Goal: Information Seeking & Learning: Get advice/opinions

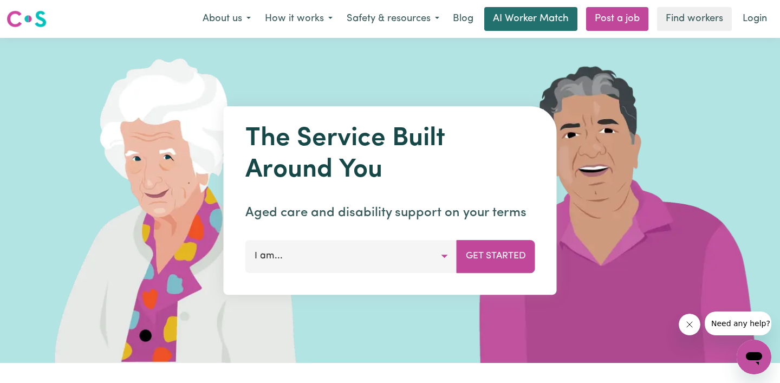
click at [520, 21] on link "AI Worker Match" at bounding box center [530, 19] width 93 height 24
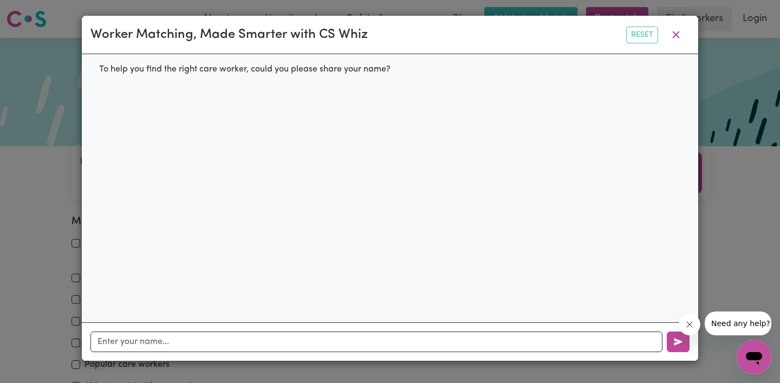
click at [241, 71] on div "To help you find the right care worker, could you please share your name?" at bounding box center [244, 69] width 309 height 30
click at [22, 209] on div "Worker Matching, Made Smarter with CS Whiz Reset To help you find the right car…" at bounding box center [390, 191] width 780 height 383
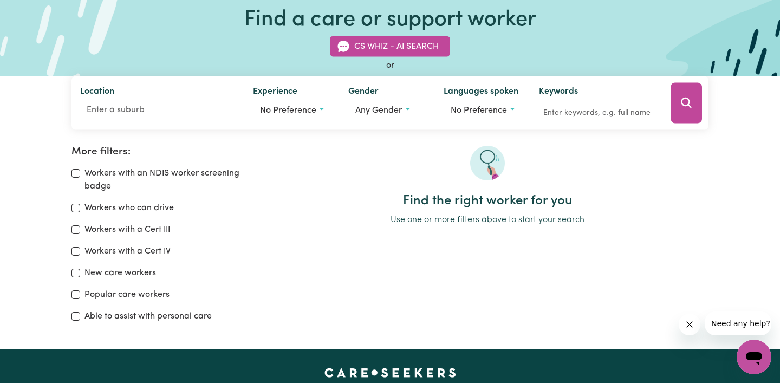
scroll to position [72, 0]
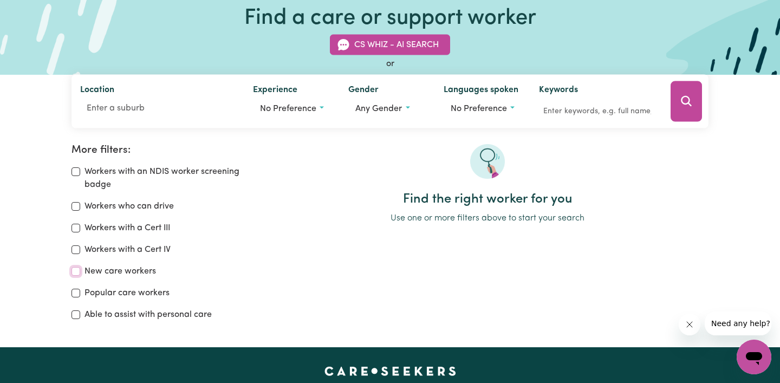
click at [74, 273] on input "New care workers" at bounding box center [76, 271] width 9 height 9
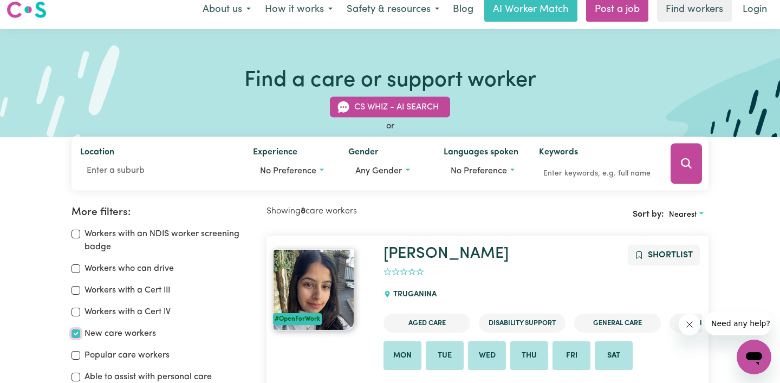
scroll to position [9, 0]
click at [77, 334] on input "New care workers" at bounding box center [76, 334] width 9 height 9
checkbox input "false"
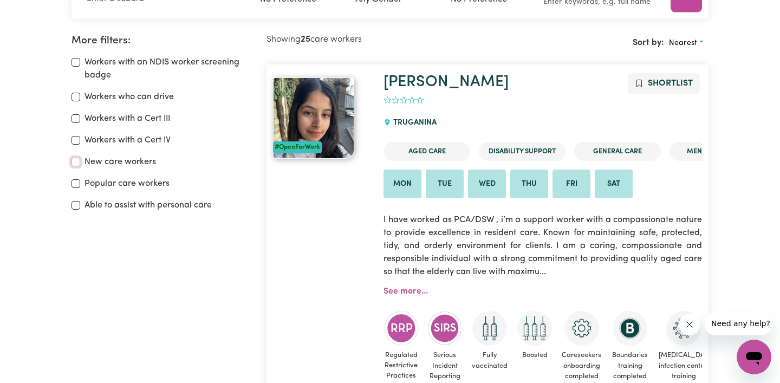
scroll to position [224, 0]
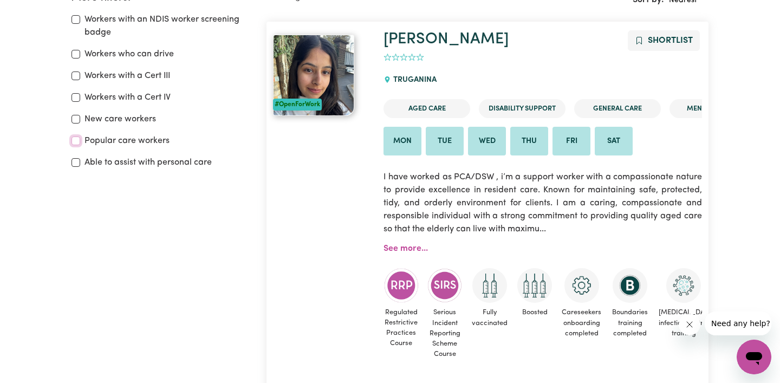
click at [76, 144] on input "Popular care workers" at bounding box center [76, 141] width 9 height 9
checkbox input "true"
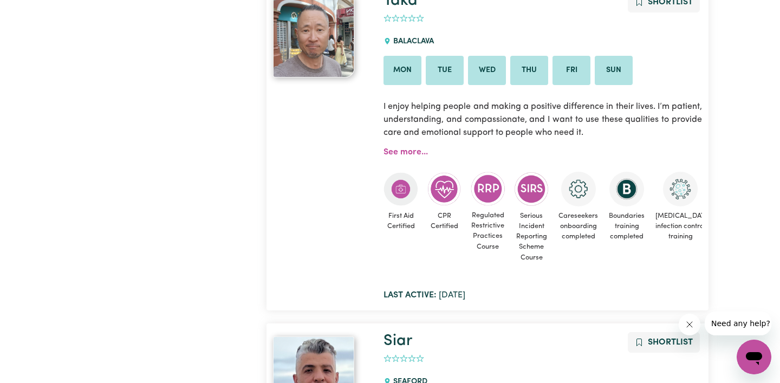
scroll to position [1152, 0]
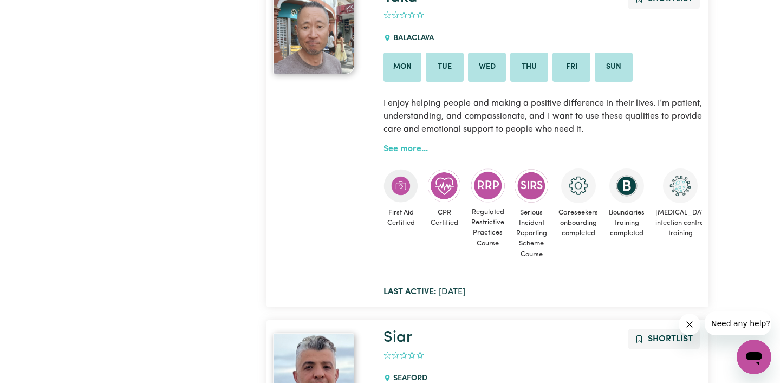
click at [404, 147] on link "See more..." at bounding box center [406, 149] width 44 height 9
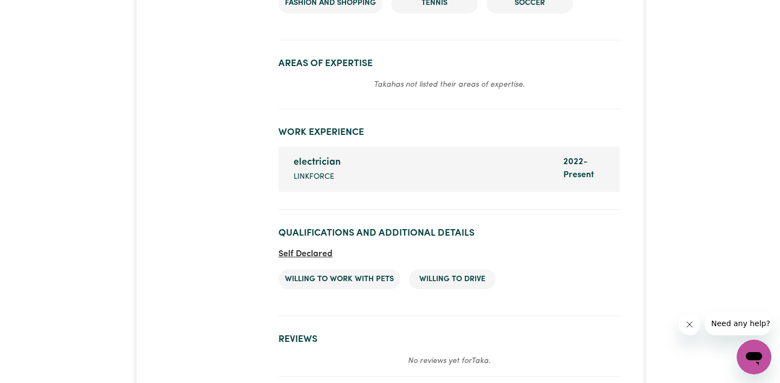
scroll to position [1562, 0]
